Goal: Information Seeking & Learning: Learn about a topic

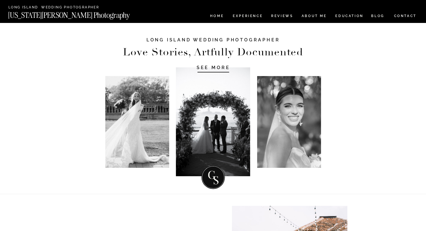
drag, startPoint x: 255, startPoint y: 19, endPoint x: 261, endPoint y: 11, distance: 9.9
click at [259, 15] on nav "Experience" at bounding box center [247, 16] width 29 height 5
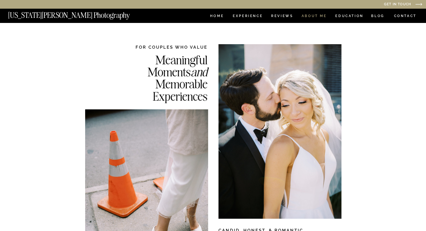
click at [314, 15] on nav "ABOUT ME" at bounding box center [313, 16] width 25 height 5
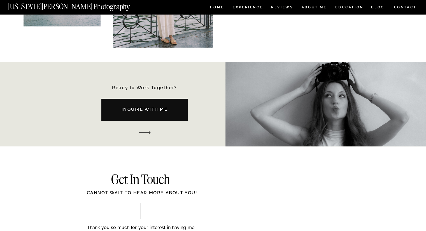
scroll to position [778, 0]
click at [168, 109] on nav "Inquire with me" at bounding box center [144, 110] width 107 height 9
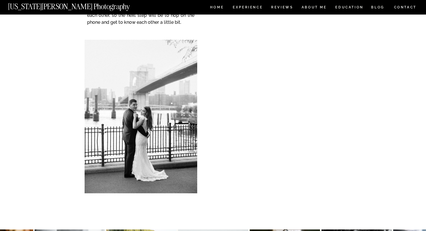
scroll to position [152, 0]
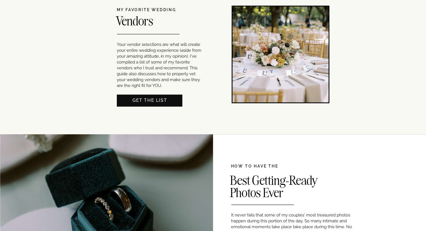
scroll to position [321, 0]
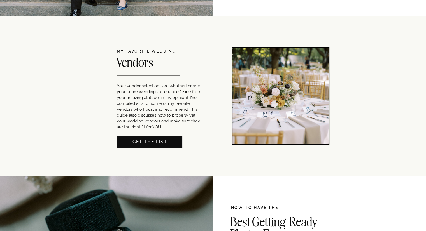
click at [170, 137] on div at bounding box center [150, 142] width 66 height 12
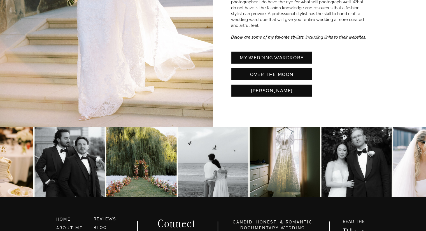
scroll to position [1587, 0]
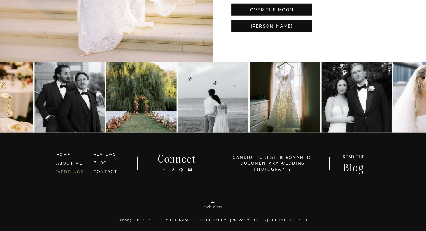
click at [75, 174] on link "WEDDINGS" at bounding box center [70, 172] width 28 height 4
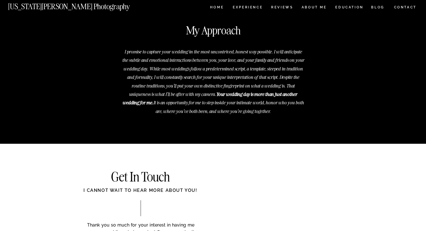
scroll to position [2083, 0]
